Goal: Navigation & Orientation: Find specific page/section

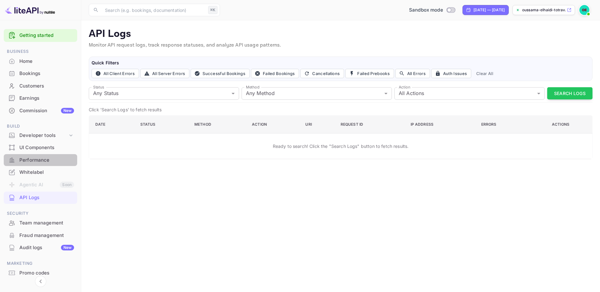
click at [37, 162] on div "Performance" at bounding box center [46, 160] width 55 height 7
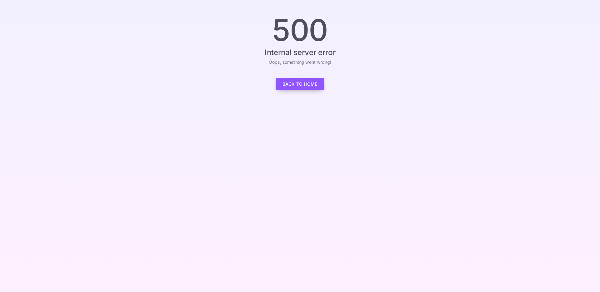
click at [307, 84] on link "Back to Home" at bounding box center [300, 84] width 49 height 12
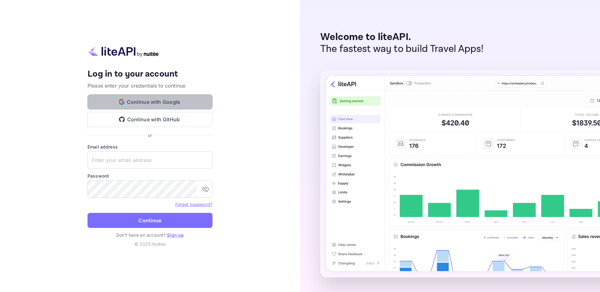
click at [163, 98] on button "Continue with Google" at bounding box center [149, 101] width 125 height 15
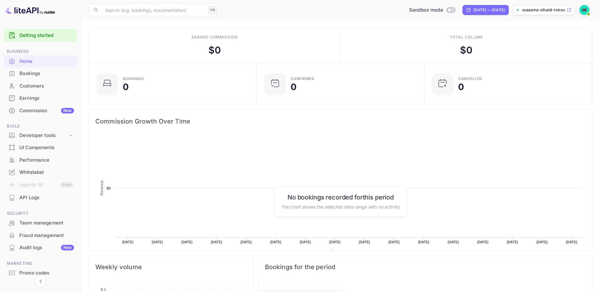
scroll to position [102, 164]
click at [43, 74] on div "Bookings" at bounding box center [46, 73] width 55 height 7
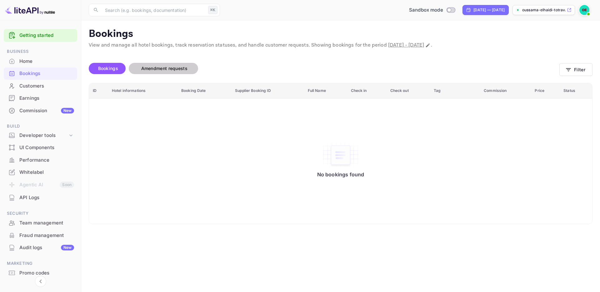
click at [163, 70] on span "Amendment requests" at bounding box center [164, 68] width 46 height 5
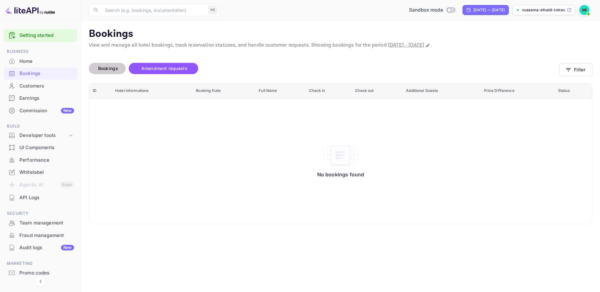
click at [113, 68] on span "Bookings" at bounding box center [108, 68] width 20 height 5
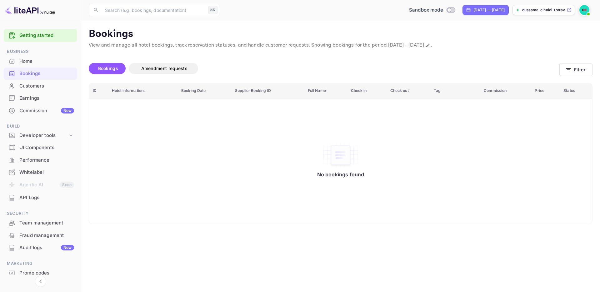
click at [371, 126] on div "No bookings found" at bounding box center [340, 161] width 491 height 117
click at [32, 159] on div "Performance" at bounding box center [46, 160] width 55 height 7
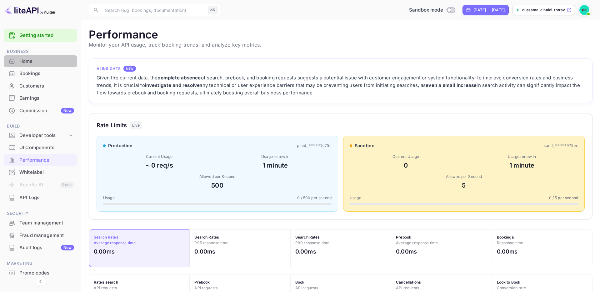
click at [37, 60] on div "Home" at bounding box center [46, 61] width 55 height 7
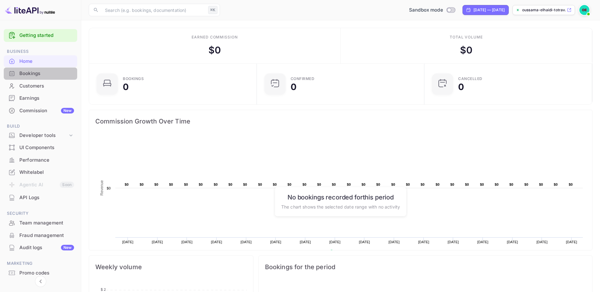
click at [52, 73] on div "Bookings" at bounding box center [46, 73] width 55 height 7
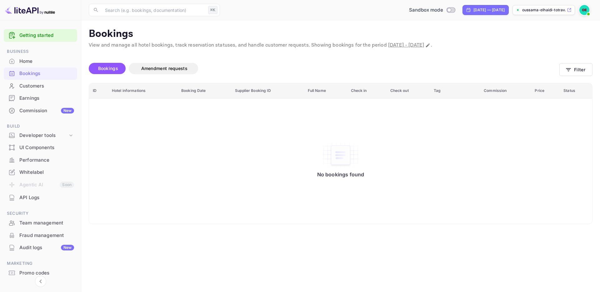
click at [51, 90] on div "Customers" at bounding box center [40, 86] width 73 height 12
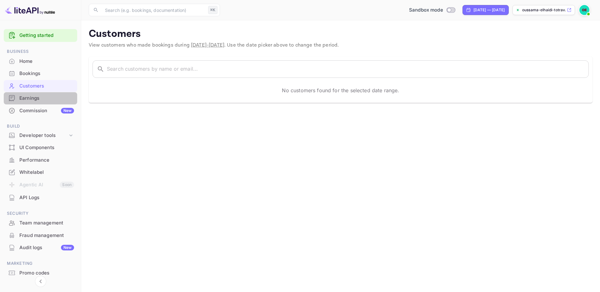
click at [52, 100] on div "Earnings" at bounding box center [46, 98] width 55 height 7
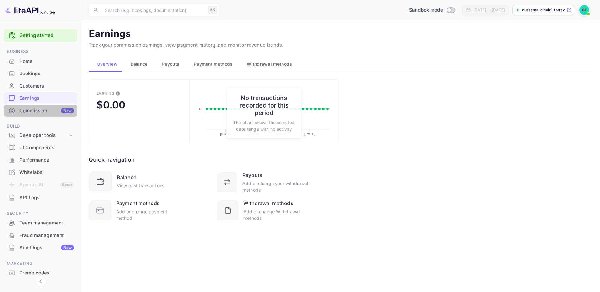
click at [50, 112] on div "Commission New" at bounding box center [46, 110] width 55 height 7
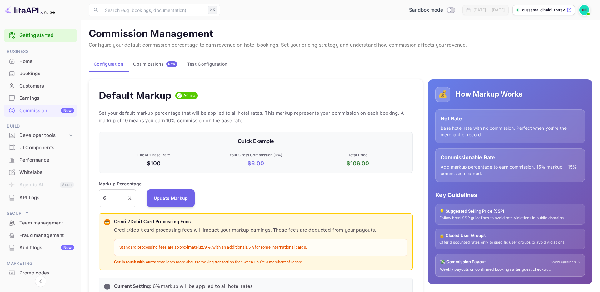
scroll to position [111, 314]
click at [48, 132] on div "Developer tools" at bounding box center [43, 135] width 48 height 7
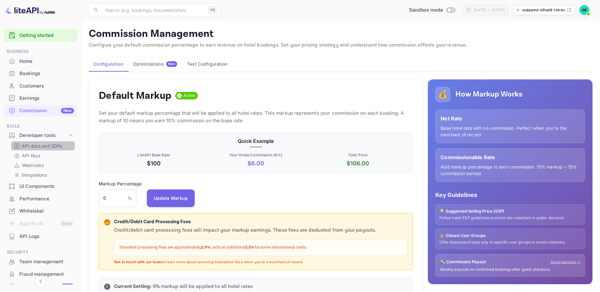
click at [50, 143] on p "API docs and SDKs" at bounding box center [42, 145] width 41 height 7
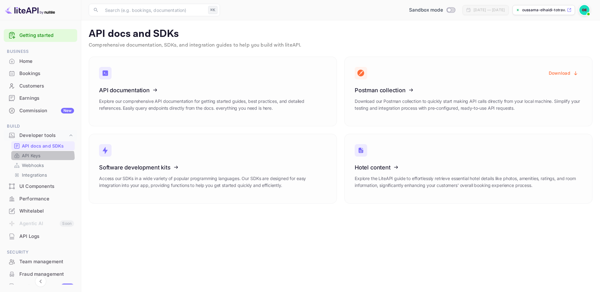
click at [41, 158] on link "API Keys" at bounding box center [43, 155] width 58 height 7
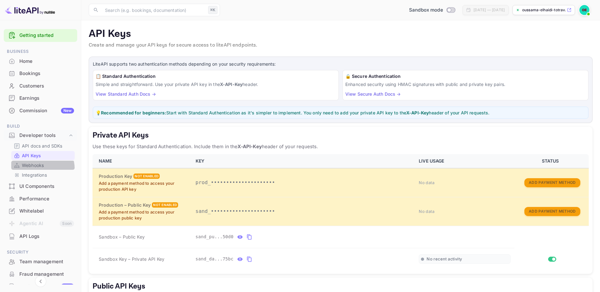
click at [36, 169] on div "Webhooks" at bounding box center [42, 165] width 63 height 9
click at [42, 199] on div "Performance" at bounding box center [46, 198] width 55 height 7
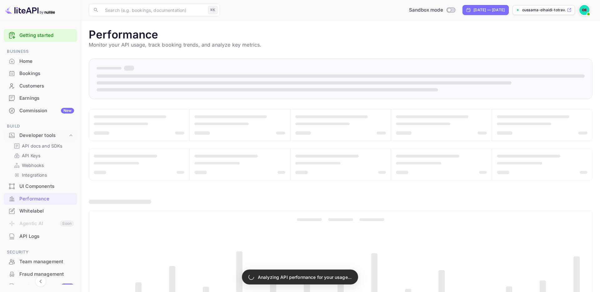
click at [40, 210] on div "Whitelabel" at bounding box center [46, 210] width 55 height 7
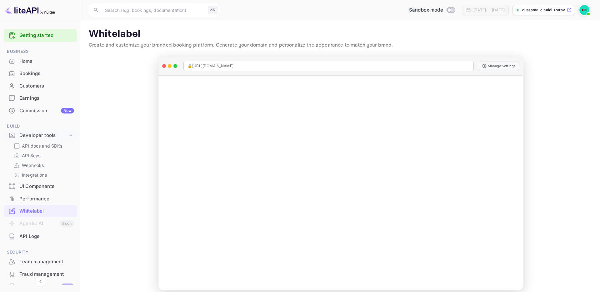
click at [40, 236] on div "API Logs" at bounding box center [46, 236] width 55 height 7
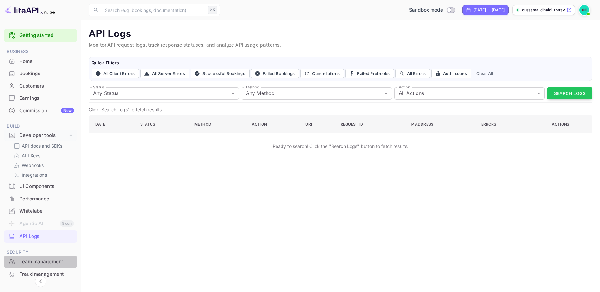
click at [43, 261] on div "Team management" at bounding box center [46, 261] width 55 height 7
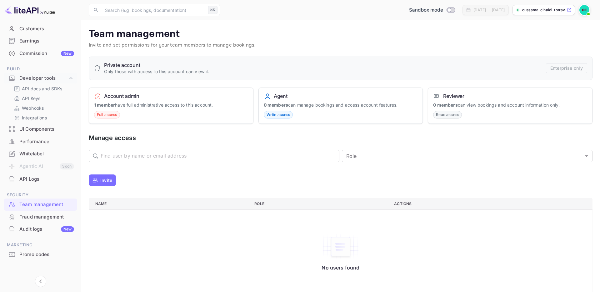
scroll to position [61, 0]
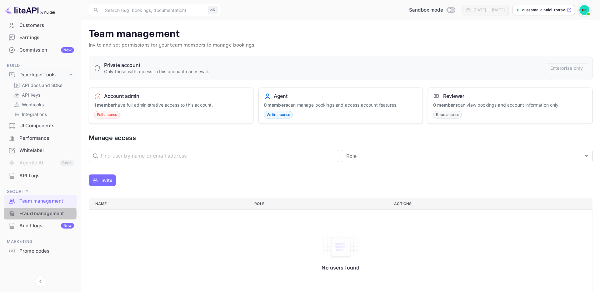
click at [27, 213] on div "Fraud management" at bounding box center [46, 213] width 55 height 7
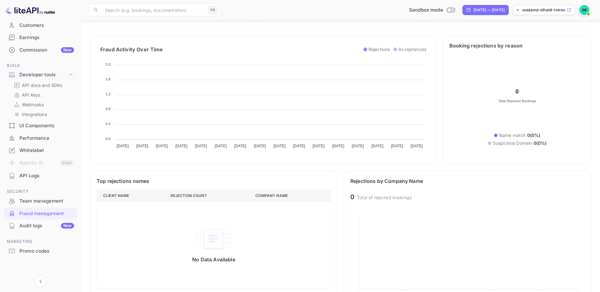
scroll to position [66, 0]
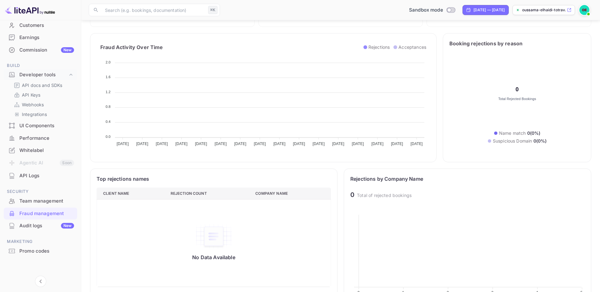
click at [40, 252] on div "Promo codes" at bounding box center [46, 250] width 55 height 7
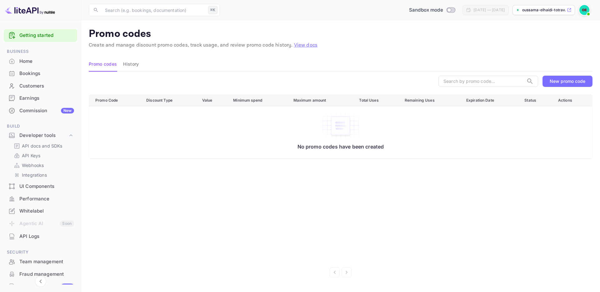
click at [34, 98] on div "Earnings" at bounding box center [46, 98] width 55 height 7
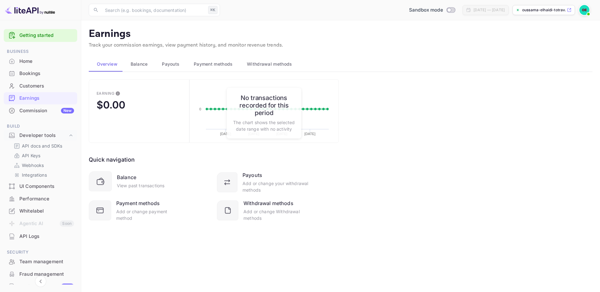
click at [135, 63] on span "Balance" at bounding box center [139, 63] width 17 height 7
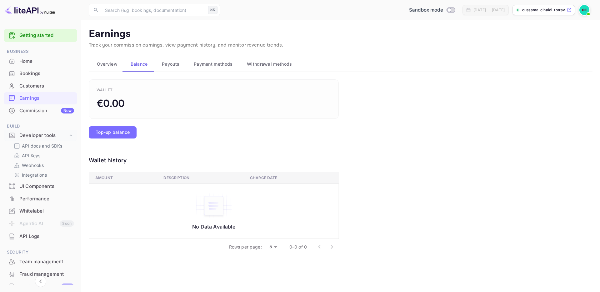
click at [160, 63] on div "Payouts" at bounding box center [170, 63] width 22 height 7
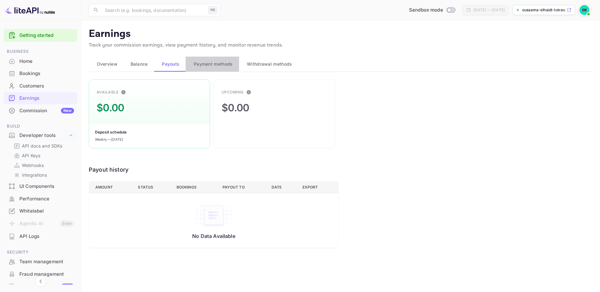
click at [200, 61] on span "Payment methods" at bounding box center [213, 63] width 39 height 7
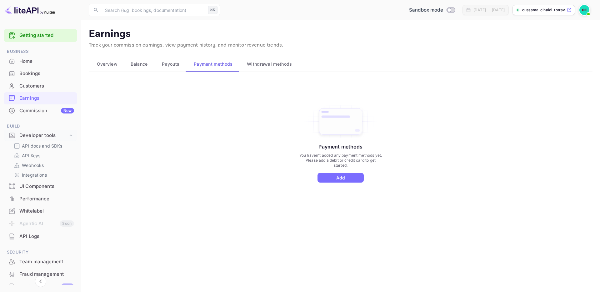
click at [260, 67] on span "Withdrawal methods" at bounding box center [269, 63] width 45 height 7
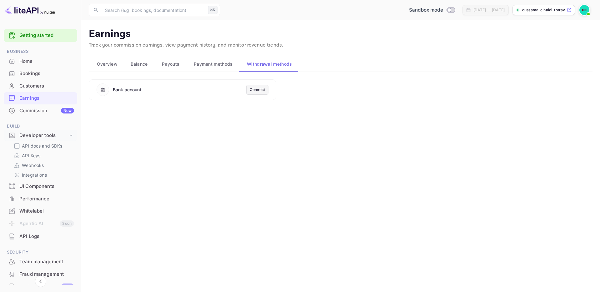
click at [216, 59] on button "Payment methods" at bounding box center [212, 64] width 53 height 15
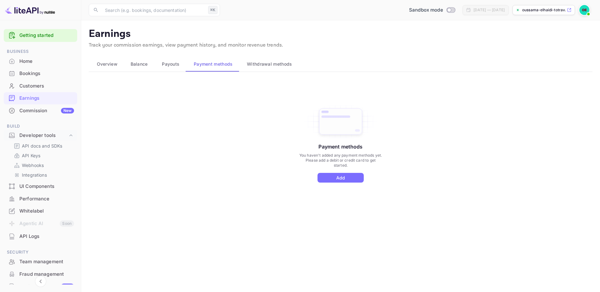
click at [164, 67] on span "Payouts" at bounding box center [170, 63] width 17 height 7
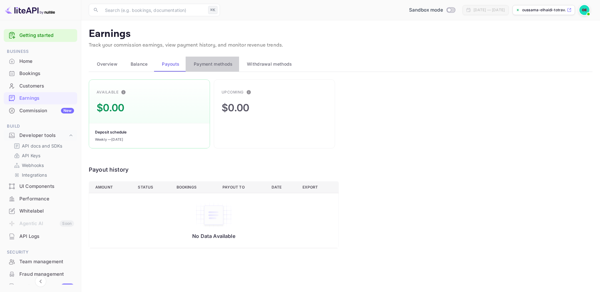
click at [208, 66] on span "Payment methods" at bounding box center [213, 63] width 39 height 7
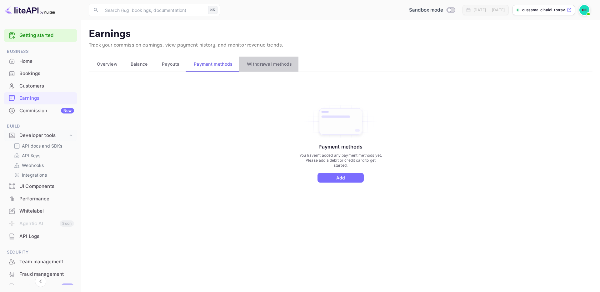
click at [254, 64] on span "Withdrawal methods" at bounding box center [269, 63] width 45 height 7
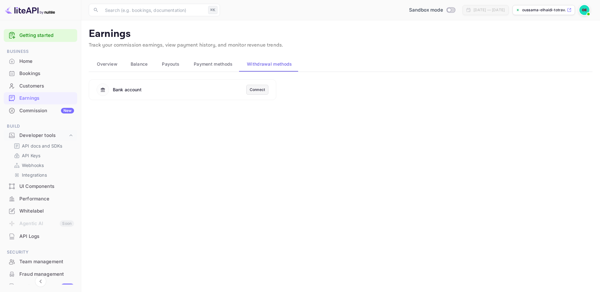
click at [212, 59] on button "Payment methods" at bounding box center [212, 64] width 53 height 15
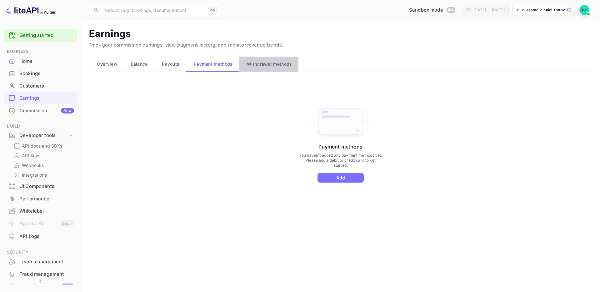
click at [252, 63] on span "Withdrawal methods" at bounding box center [269, 63] width 45 height 7
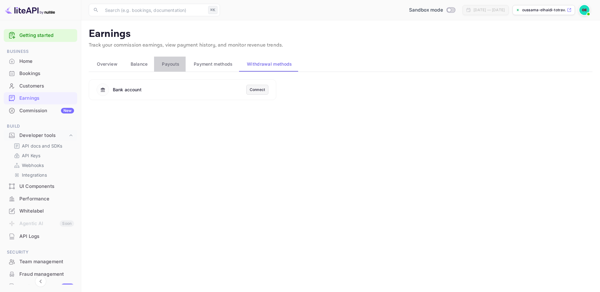
click at [175, 59] on button "Payouts" at bounding box center [170, 64] width 32 height 15
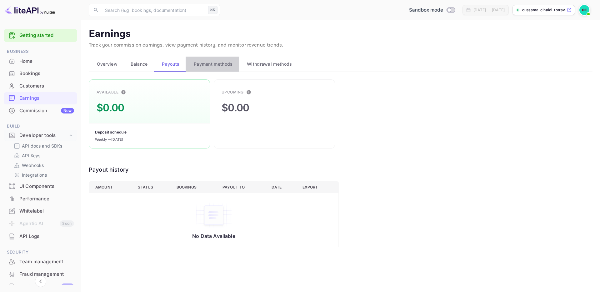
click at [214, 65] on span "Payment methods" at bounding box center [213, 63] width 39 height 7
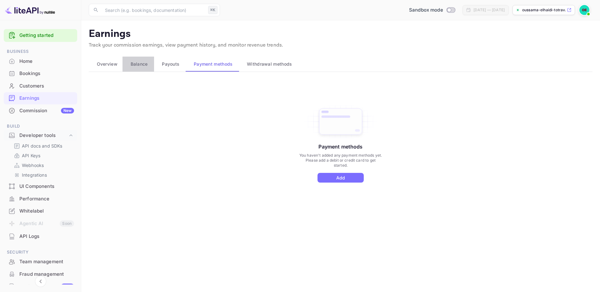
click at [135, 60] on span "Balance" at bounding box center [139, 63] width 17 height 7
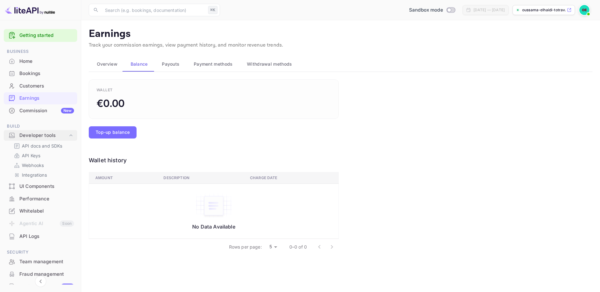
click at [50, 132] on div "Developer tools" at bounding box center [43, 135] width 48 height 7
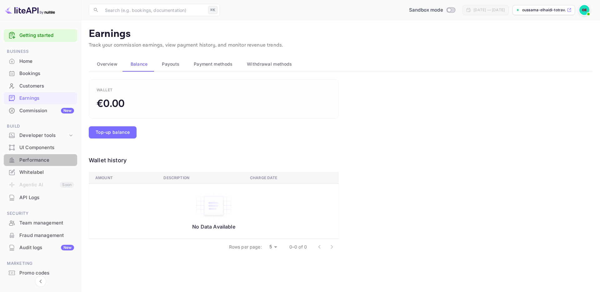
click at [50, 157] on div "Performance" at bounding box center [46, 160] width 55 height 7
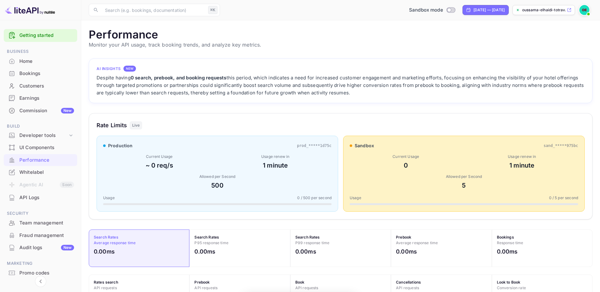
scroll to position [161, 504]
click at [46, 65] on div "Home" at bounding box center [40, 61] width 73 height 12
